Goal: Transaction & Acquisition: Purchase product/service

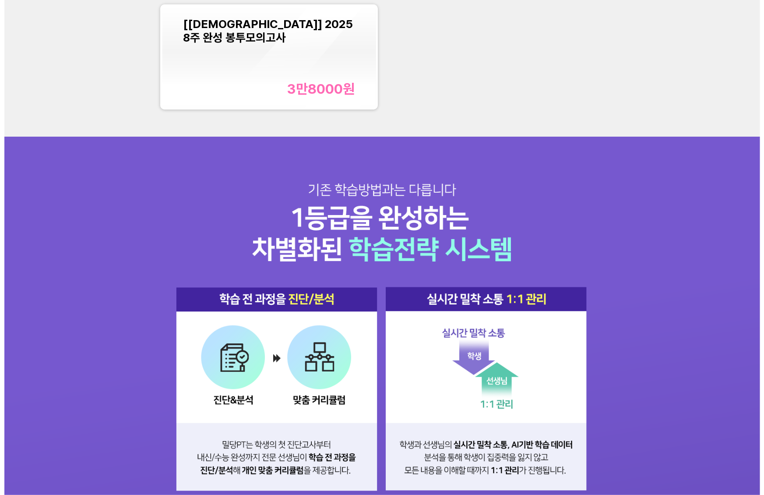
scroll to position [1072, 0]
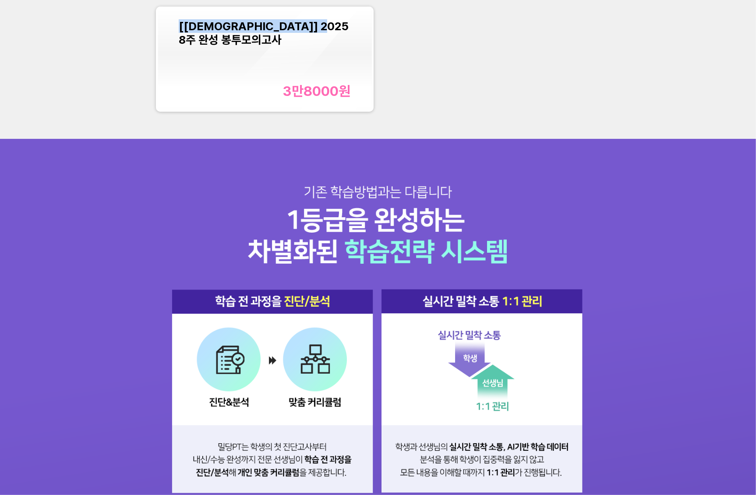
copy span "[[DEMOGRAPHIC_DATA]] 2025 8주 완성 봉투모의고사"
drag, startPoint x: 176, startPoint y: 30, endPoint x: 350, endPoint y: 33, distance: 174.3
click at [350, 33] on div "[교재] 2025 8주 완성 봉투모의고사 3만8000 원" at bounding box center [265, 59] width 214 height 102
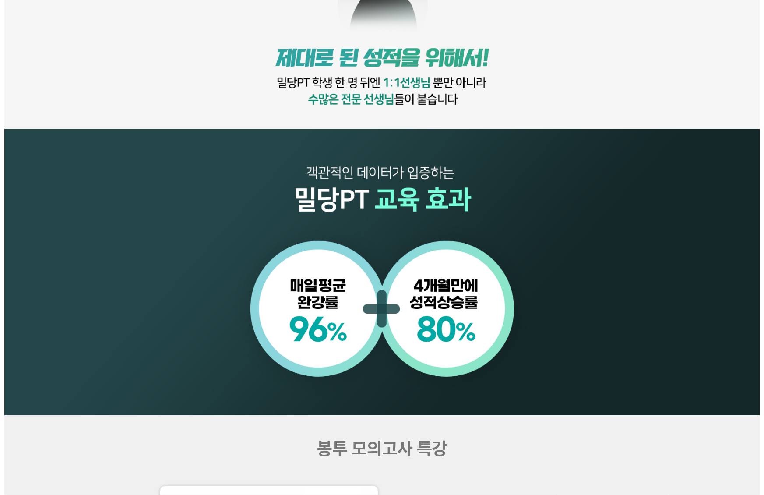
scroll to position [703, 0]
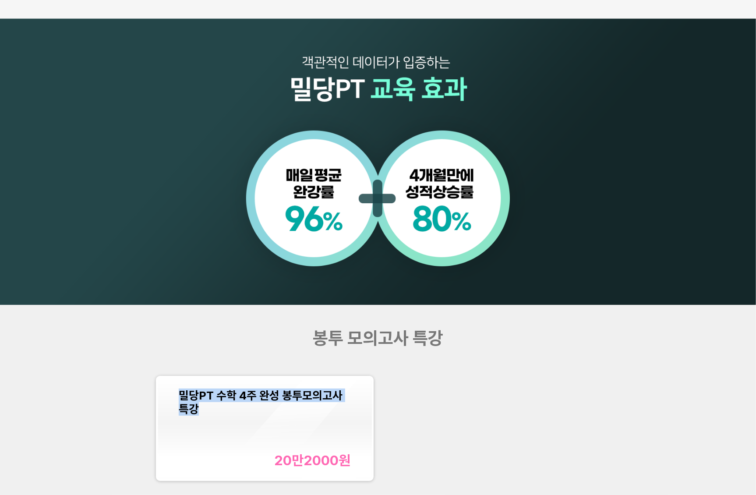
copy span "밀당PT 수학 4주 완성 봉투모의고사 특강"
drag, startPoint x: 177, startPoint y: 392, endPoint x: 208, endPoint y: 413, distance: 37.5
click at [208, 413] on div "밀당PT 수학 4주 완성 봉투모의고사 특강 20만2000 원" at bounding box center [265, 429] width 214 height 102
